Goal: Information Seeking & Learning: Learn about a topic

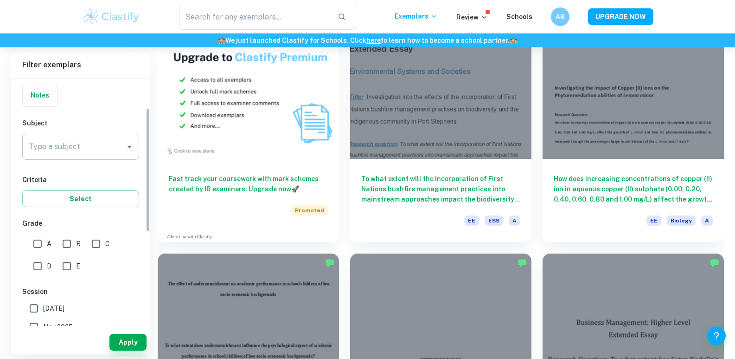
scroll to position [59, 0]
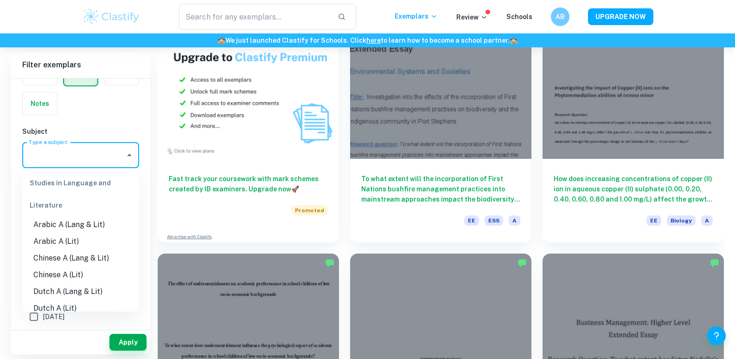
click at [88, 158] on input "Type a subject" at bounding box center [73, 155] width 95 height 18
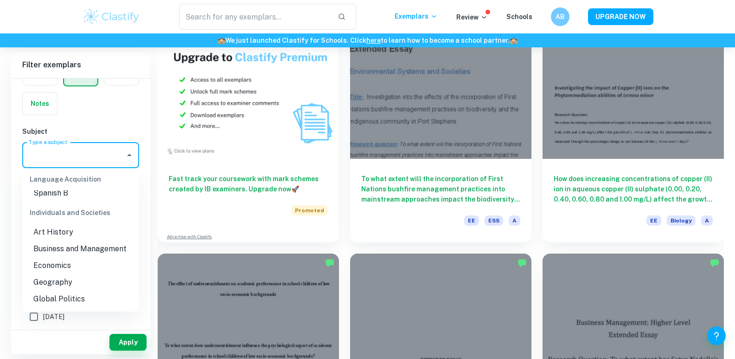
scroll to position [835, 0]
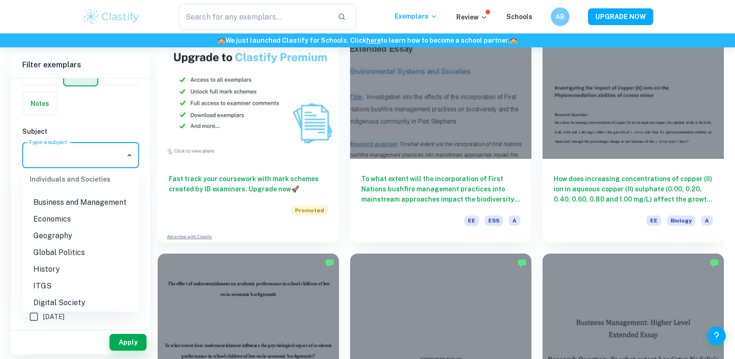
click at [77, 211] on li "Business and Management" at bounding box center [80, 202] width 117 height 17
type input "Business and Management"
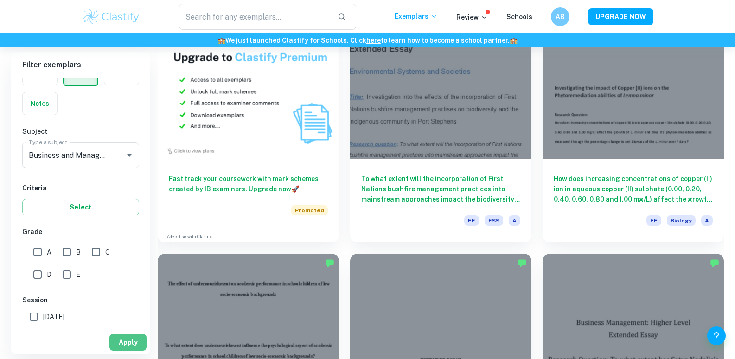
click at [113, 342] on button "Apply" at bounding box center [127, 342] width 37 height 17
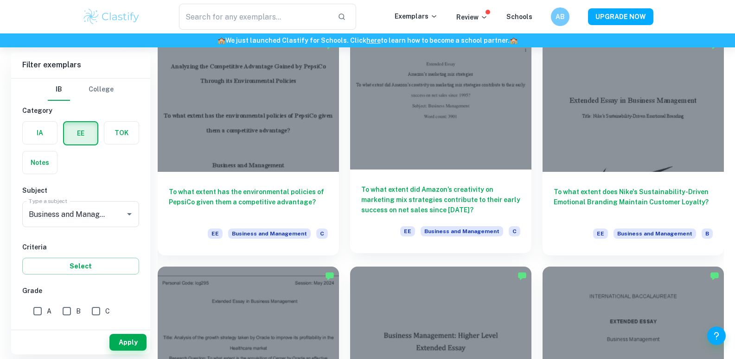
scroll to position [696, 0]
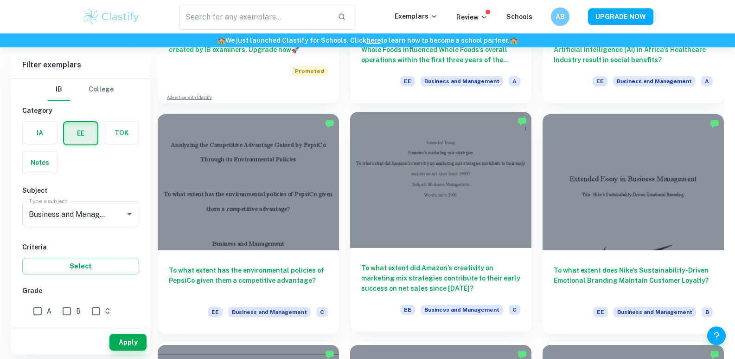
click at [430, 200] on div at bounding box center [440, 180] width 181 height 136
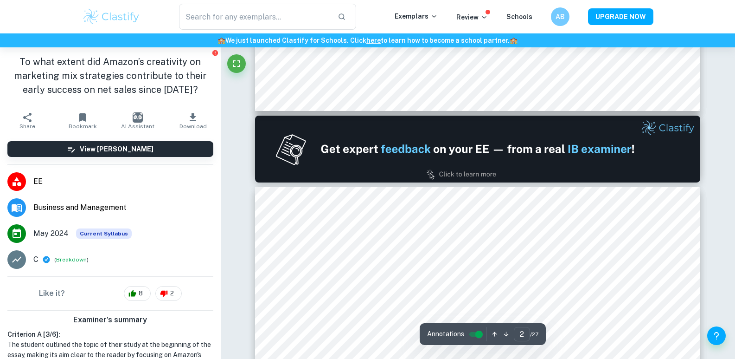
type input "1"
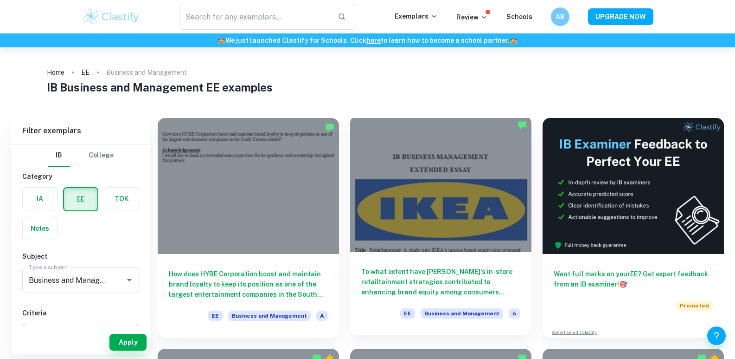
click at [457, 168] on div at bounding box center [440, 184] width 181 height 136
